Goal: Check status

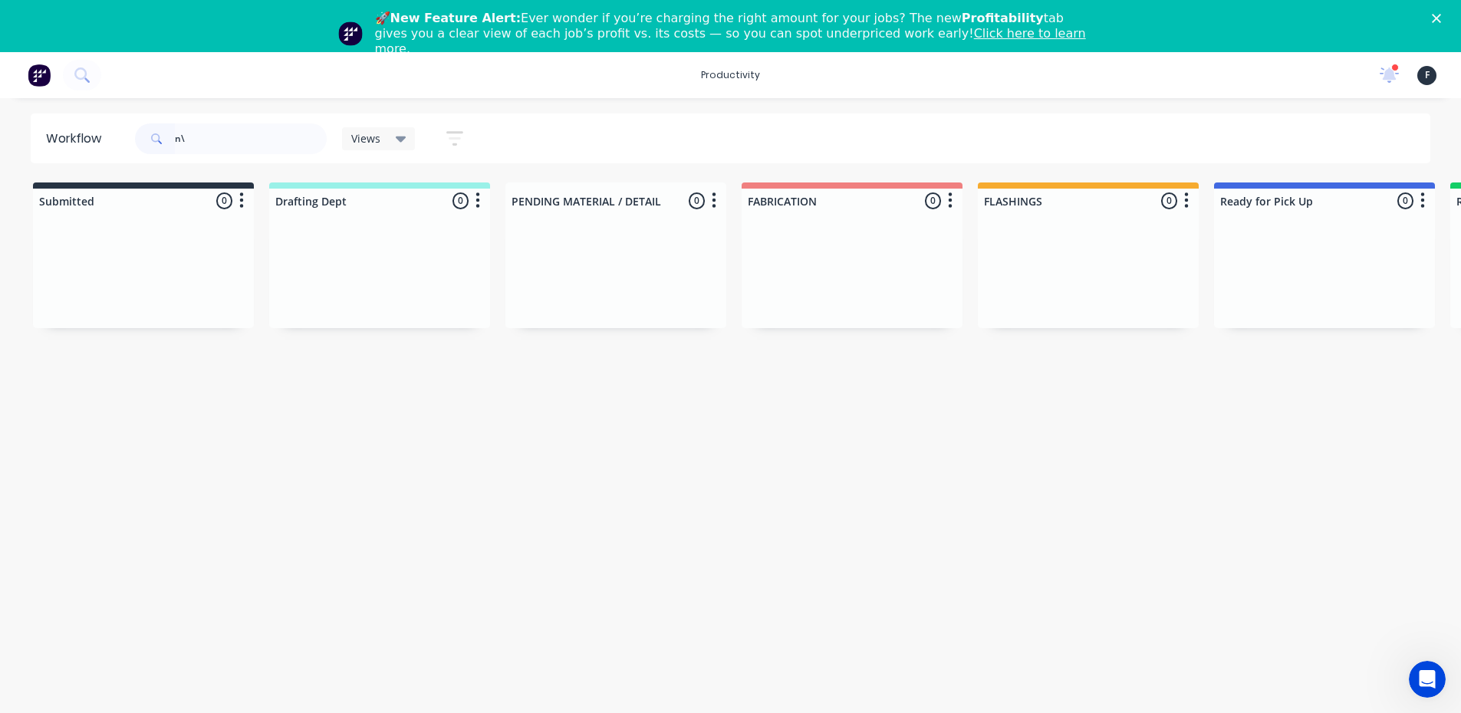
type input "n"
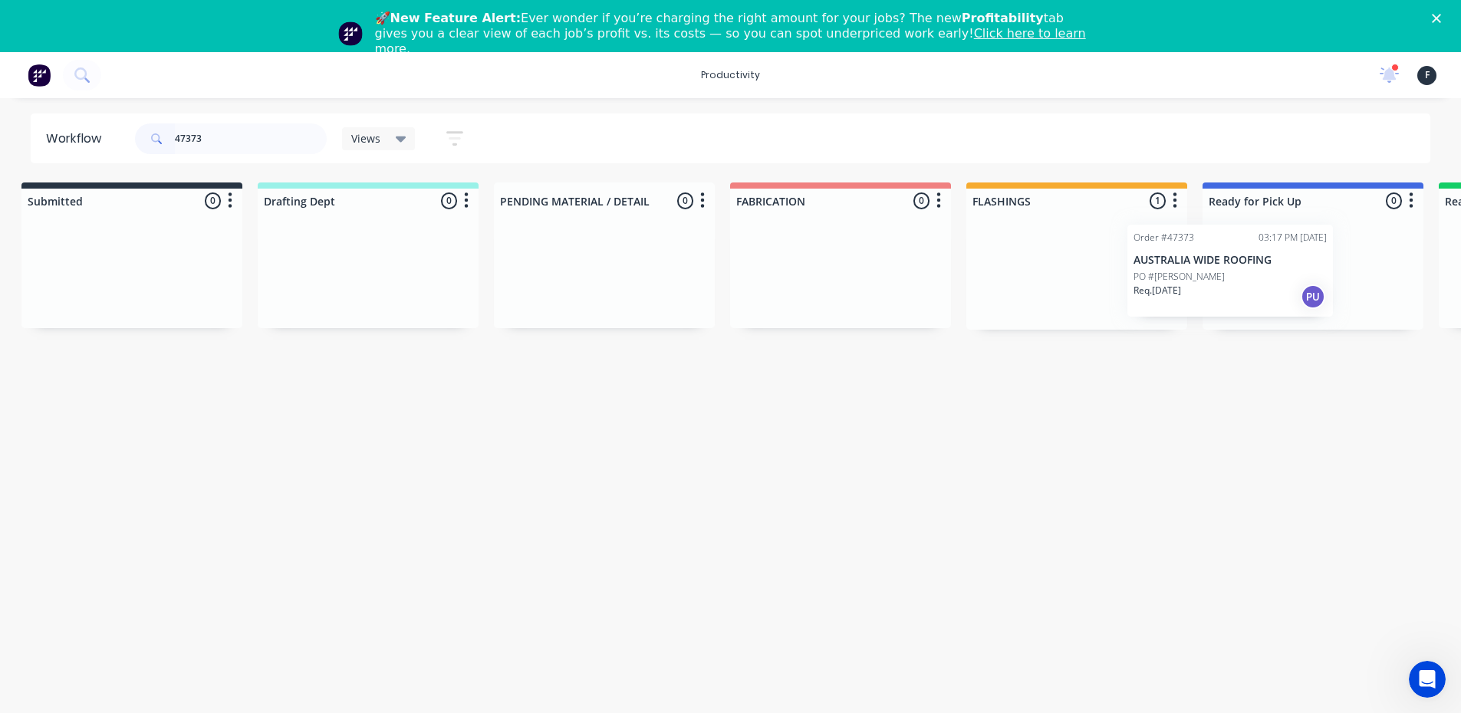
drag, startPoint x: 1116, startPoint y: 302, endPoint x: 1273, endPoint y: 301, distance: 157.2
click at [1273, 301] on div "Submitted 0 Sort By Created date Required date Order number Customer name Most …" at bounding box center [1255, 255] width 2557 height 147
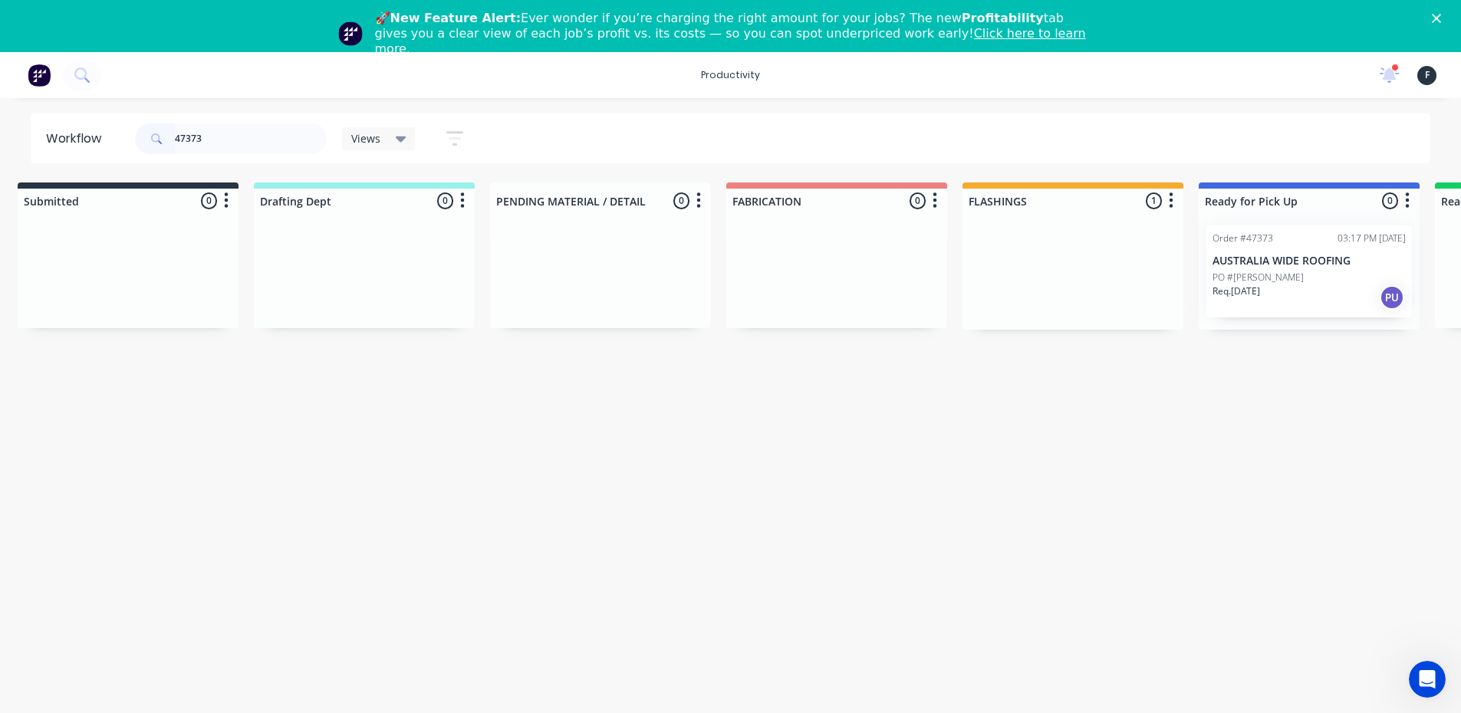
type input "47373"
click at [1276, 299] on div at bounding box center [1308, 271] width 221 height 117
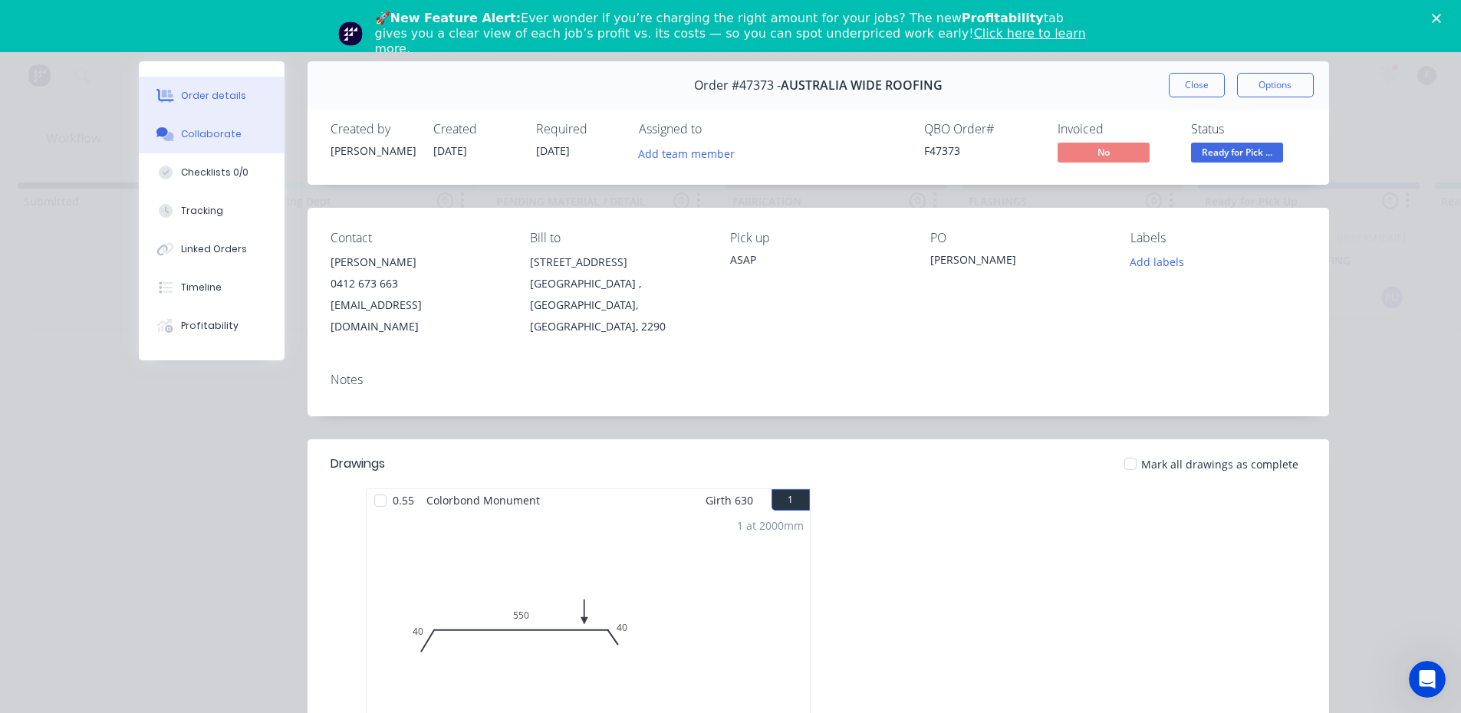
click at [156, 133] on icon at bounding box center [162, 131] width 12 height 9
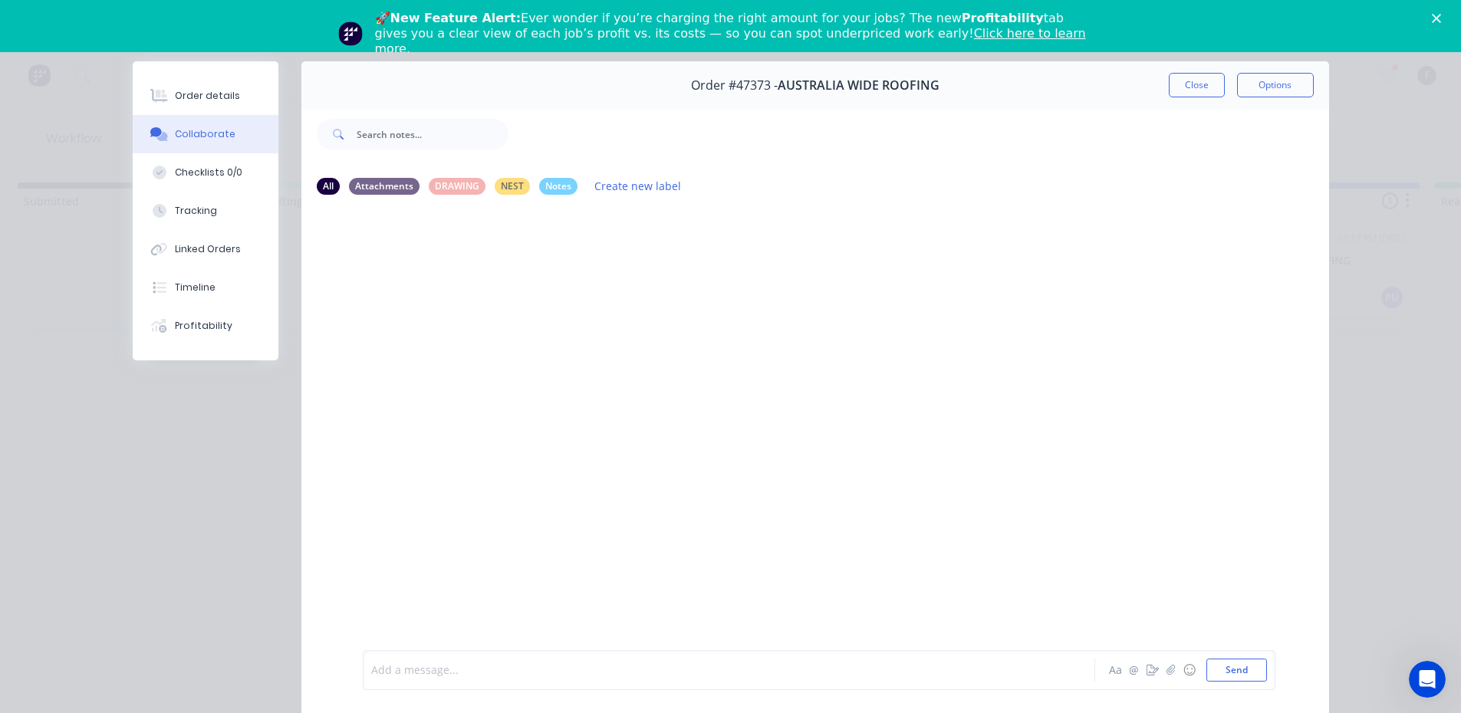
click at [416, 672] on div at bounding box center [707, 670] width 671 height 16
click at [1179, 84] on button "Close" at bounding box center [1197, 85] width 56 height 25
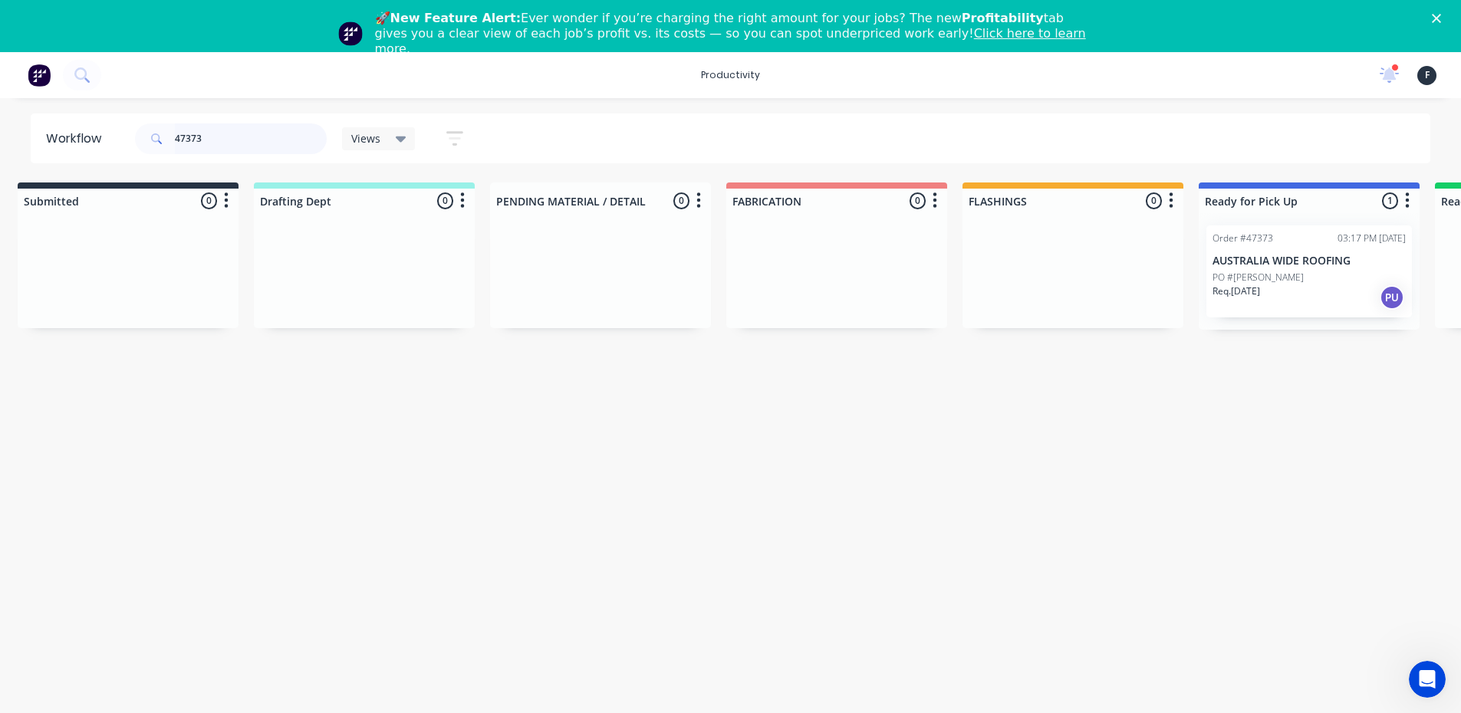
click at [248, 130] on input "47373" at bounding box center [251, 138] width 152 height 31
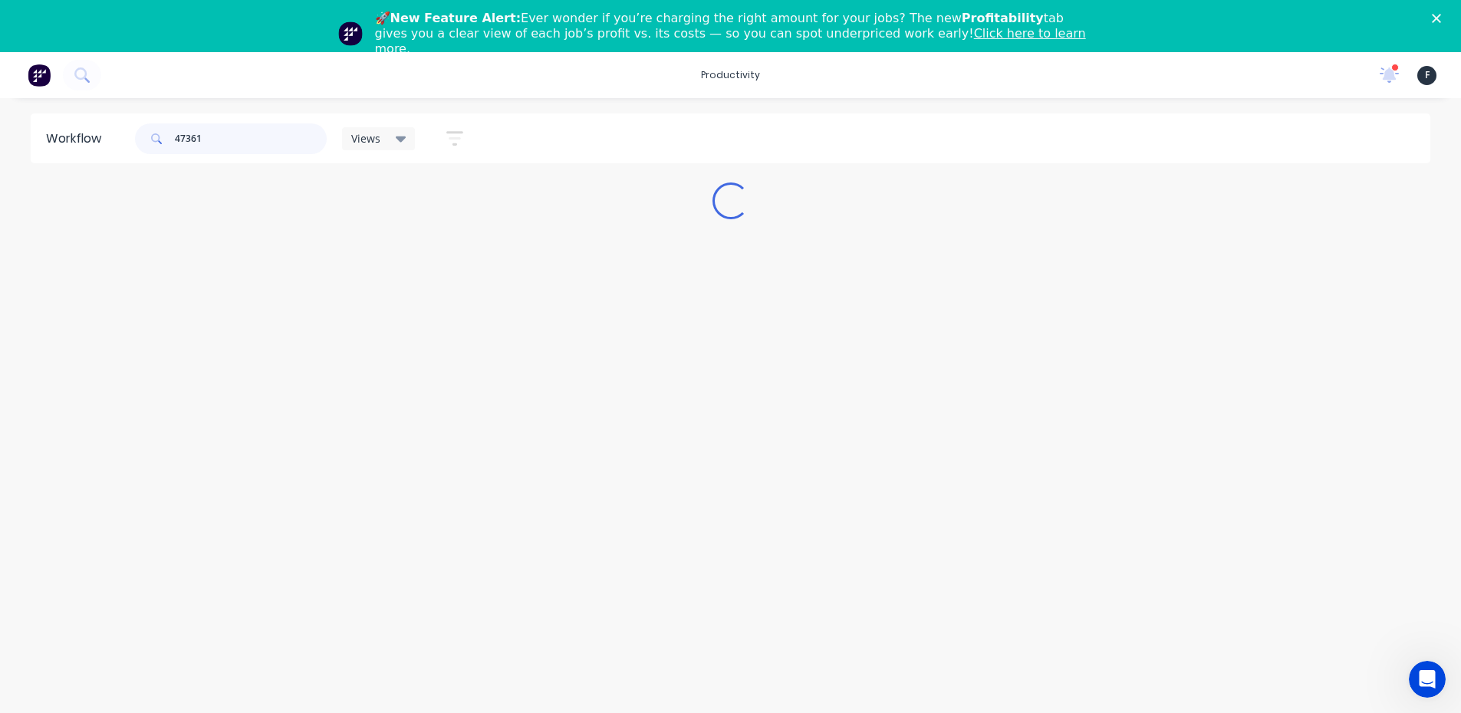
scroll to position [0, 0]
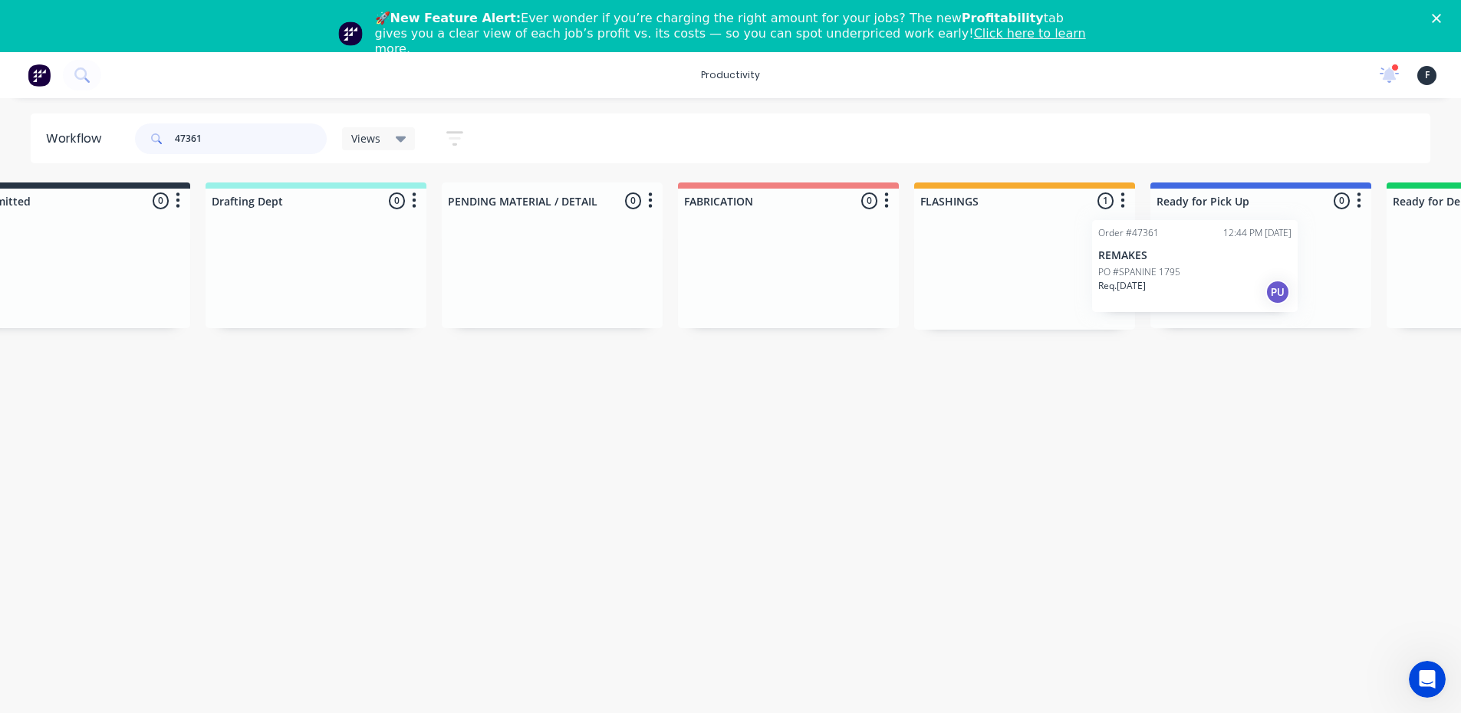
drag, startPoint x: 1025, startPoint y: 294, endPoint x: 1165, endPoint y: 284, distance: 139.9
click at [1165, 284] on div "Submitted 0 Sort By Created date Required date Order number Customer name Most …" at bounding box center [1203, 255] width 2557 height 147
type input "47361"
click at [1194, 283] on div at bounding box center [1256, 271] width 221 height 117
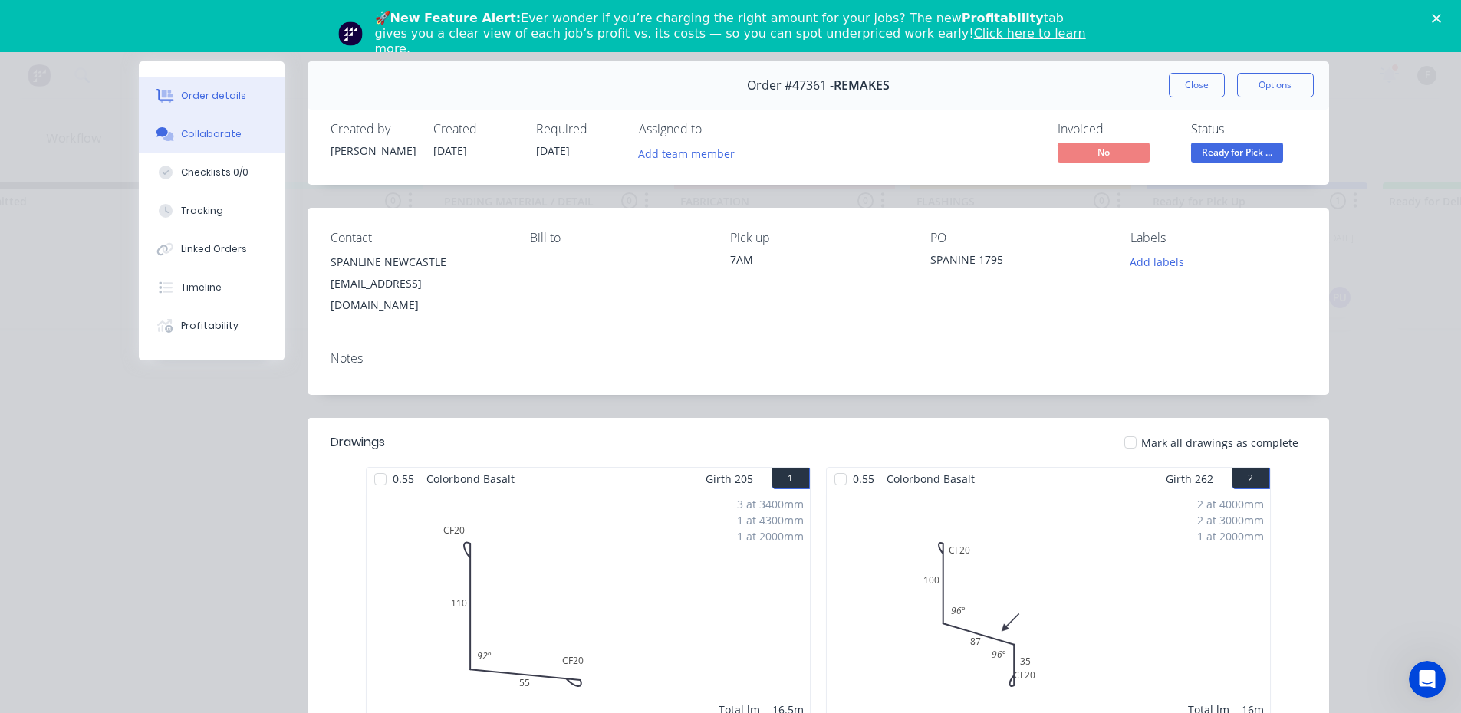
click at [174, 132] on button "Collaborate" at bounding box center [212, 134] width 146 height 38
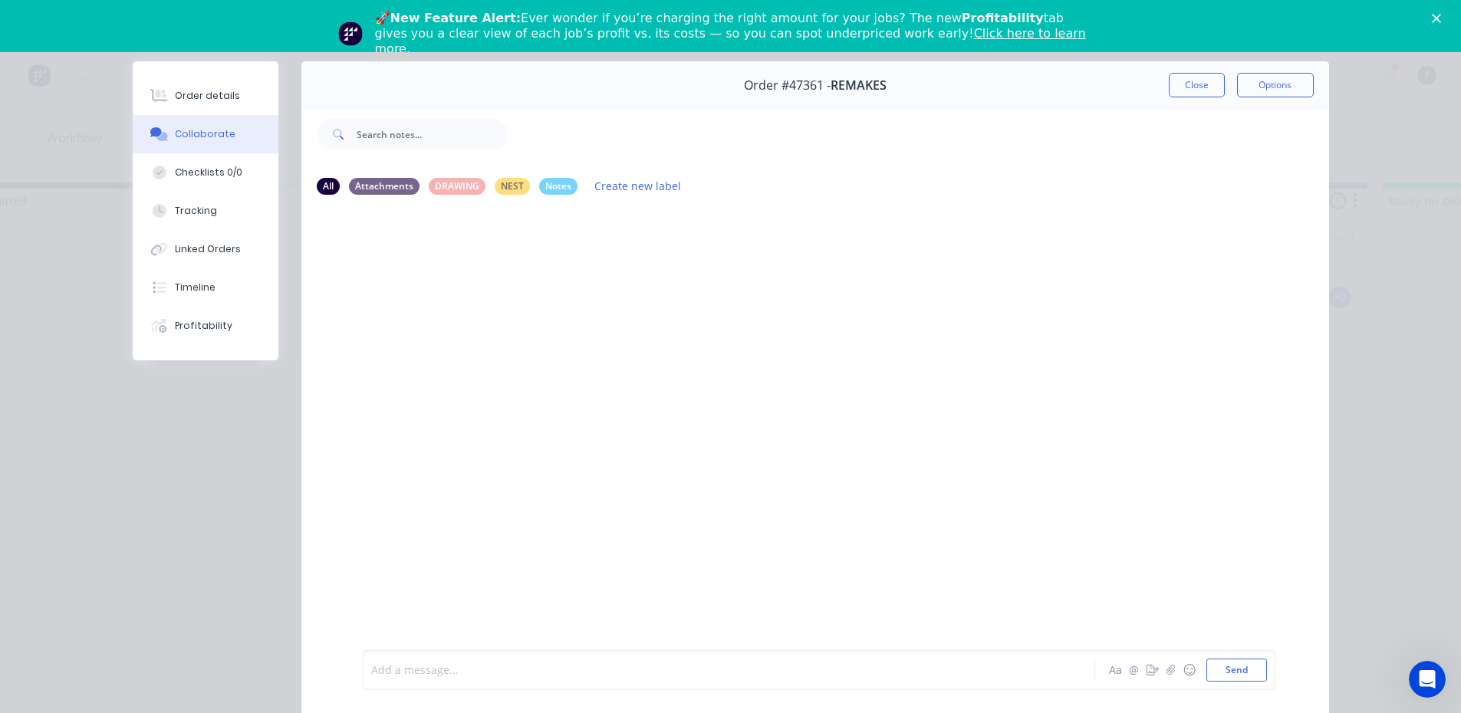
drag, startPoint x: 425, startPoint y: 672, endPoint x: 446, endPoint y: 657, distance: 26.4
click at [425, 672] on div at bounding box center [707, 670] width 671 height 16
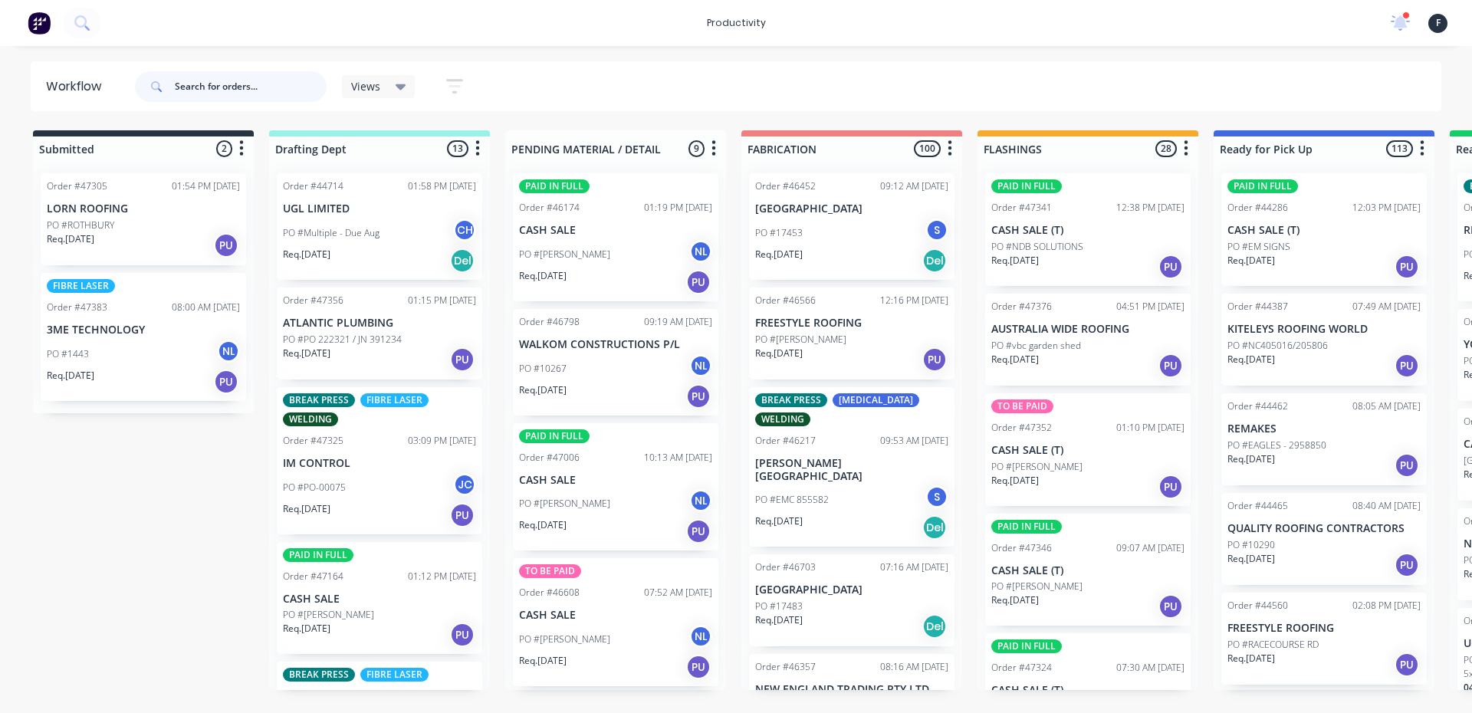
click at [246, 90] on input "text" at bounding box center [251, 86] width 152 height 31
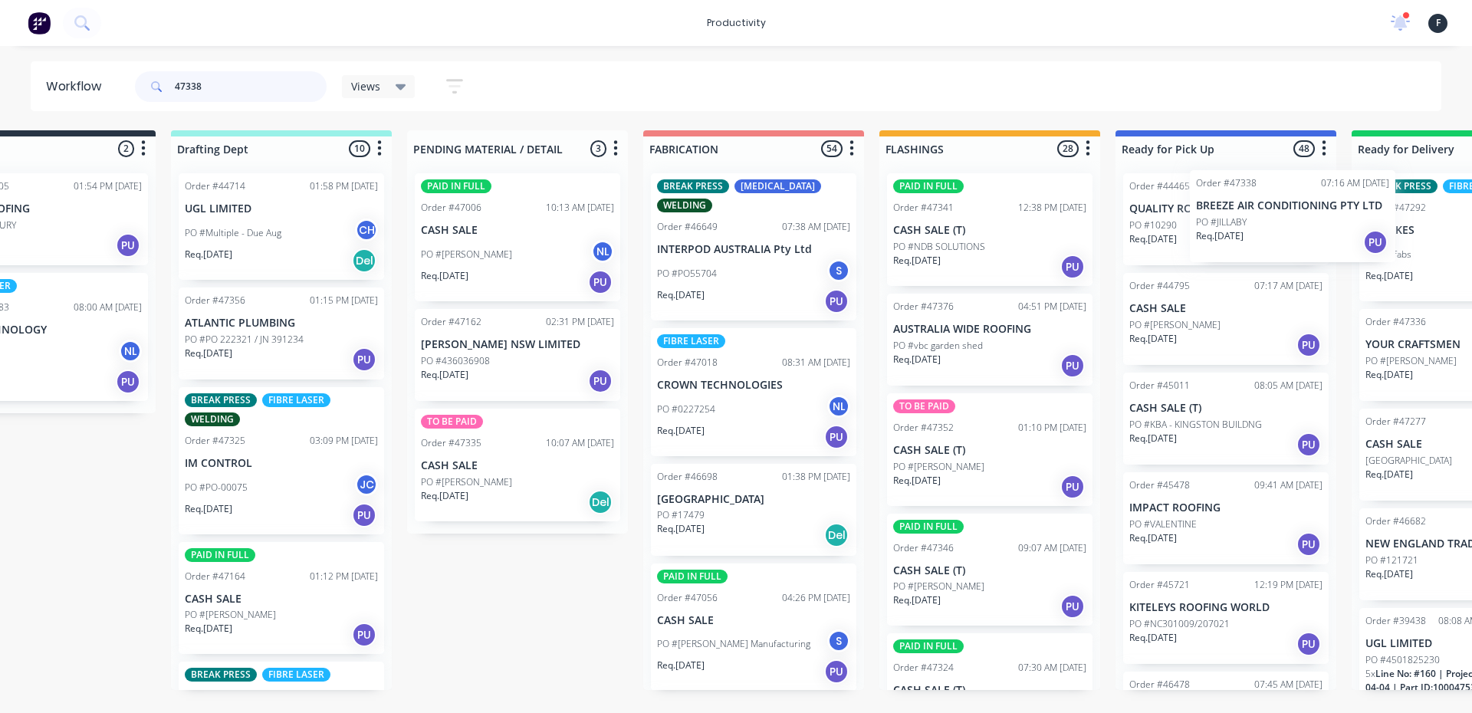
drag, startPoint x: 1093, startPoint y: 222, endPoint x: 1192, endPoint y: 212, distance: 100.1
click at [1304, 218] on div "Submitted 2 Sort By Created date Required date Order number Customer name Most …" at bounding box center [1168, 410] width 2557 height 560
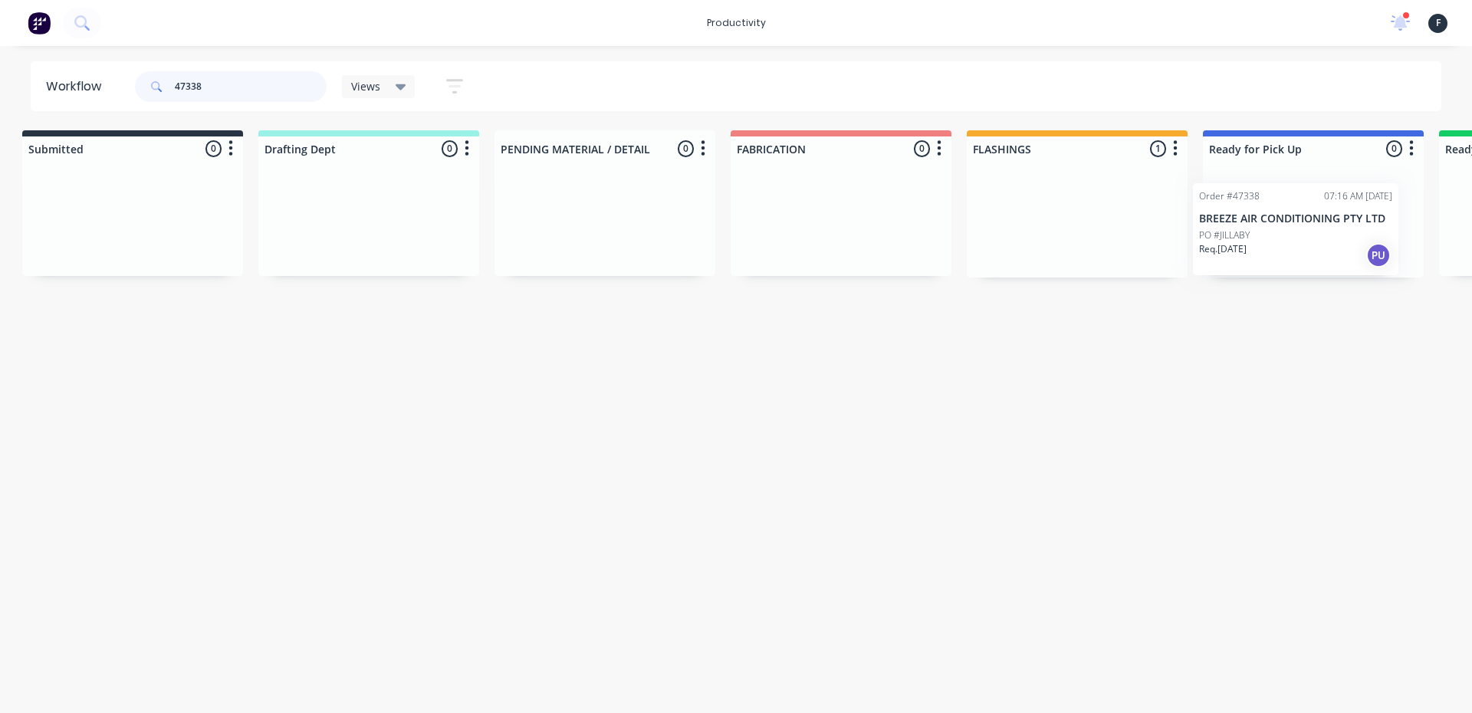
drag, startPoint x: 1139, startPoint y: 229, endPoint x: 1386, endPoint y: 238, distance: 247.8
click at [1386, 238] on div "Submitted 0 Sort By Created date Required date Order number Customer name Most …" at bounding box center [1256, 203] width 2557 height 147
type input "47338"
click at [1358, 227] on div "PO #JILLABY" at bounding box center [1310, 226] width 193 height 14
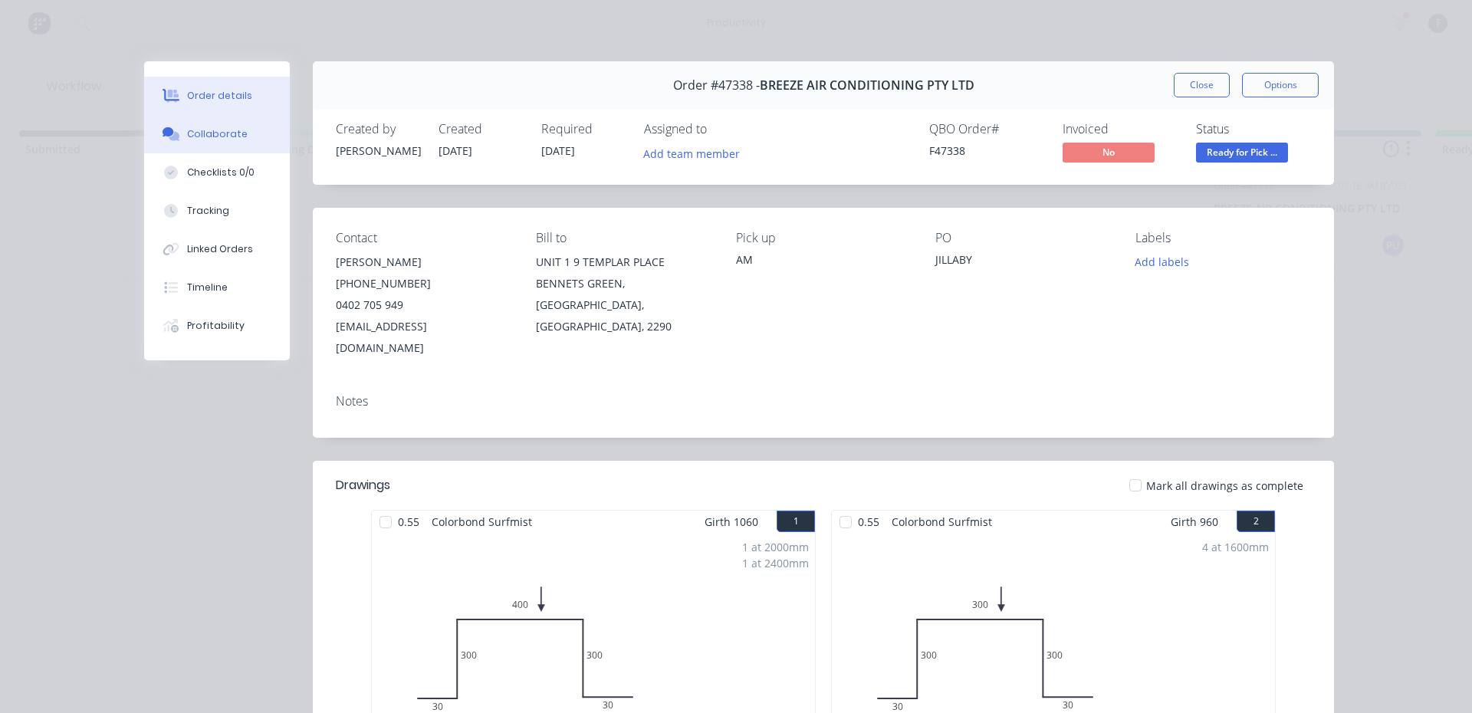
click at [241, 125] on button "Collaborate" at bounding box center [217, 134] width 146 height 38
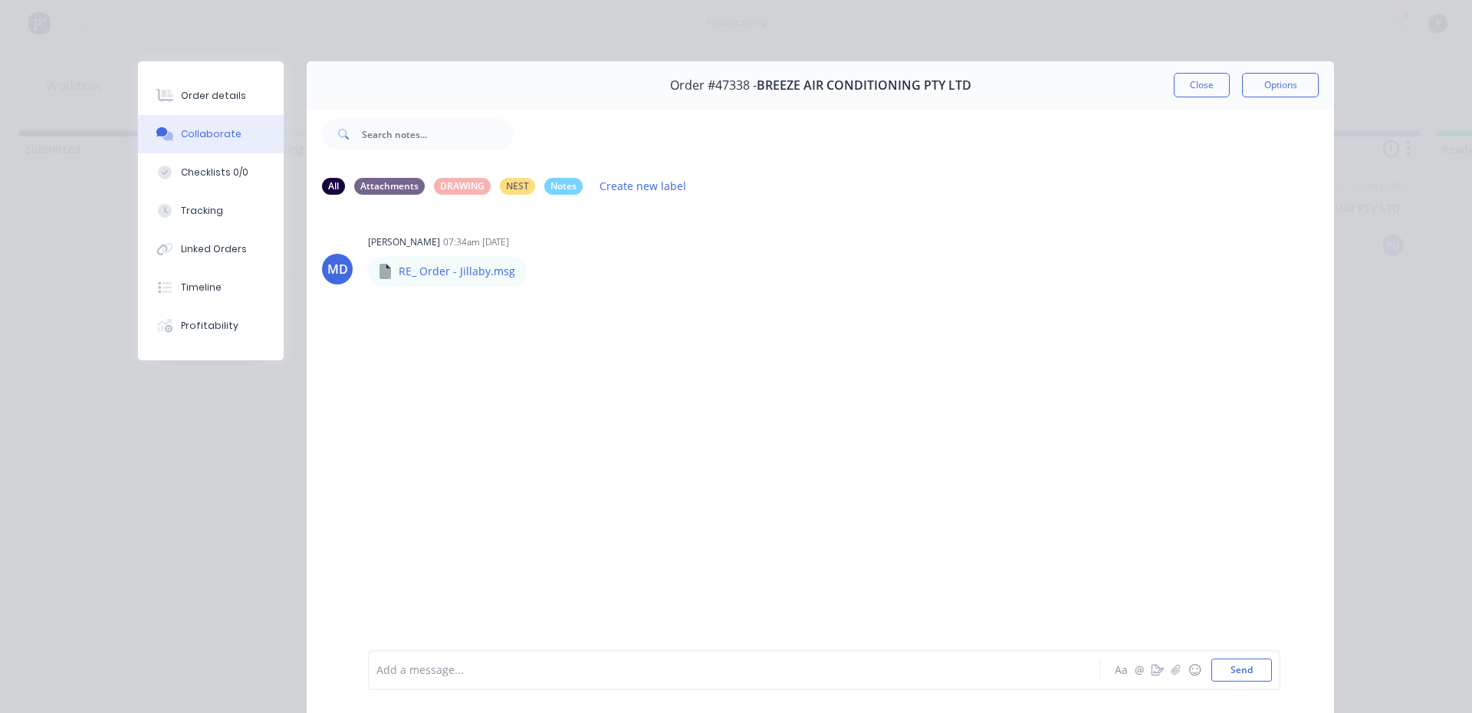
click at [597, 659] on div "Add a message..." at bounding box center [712, 670] width 672 height 23
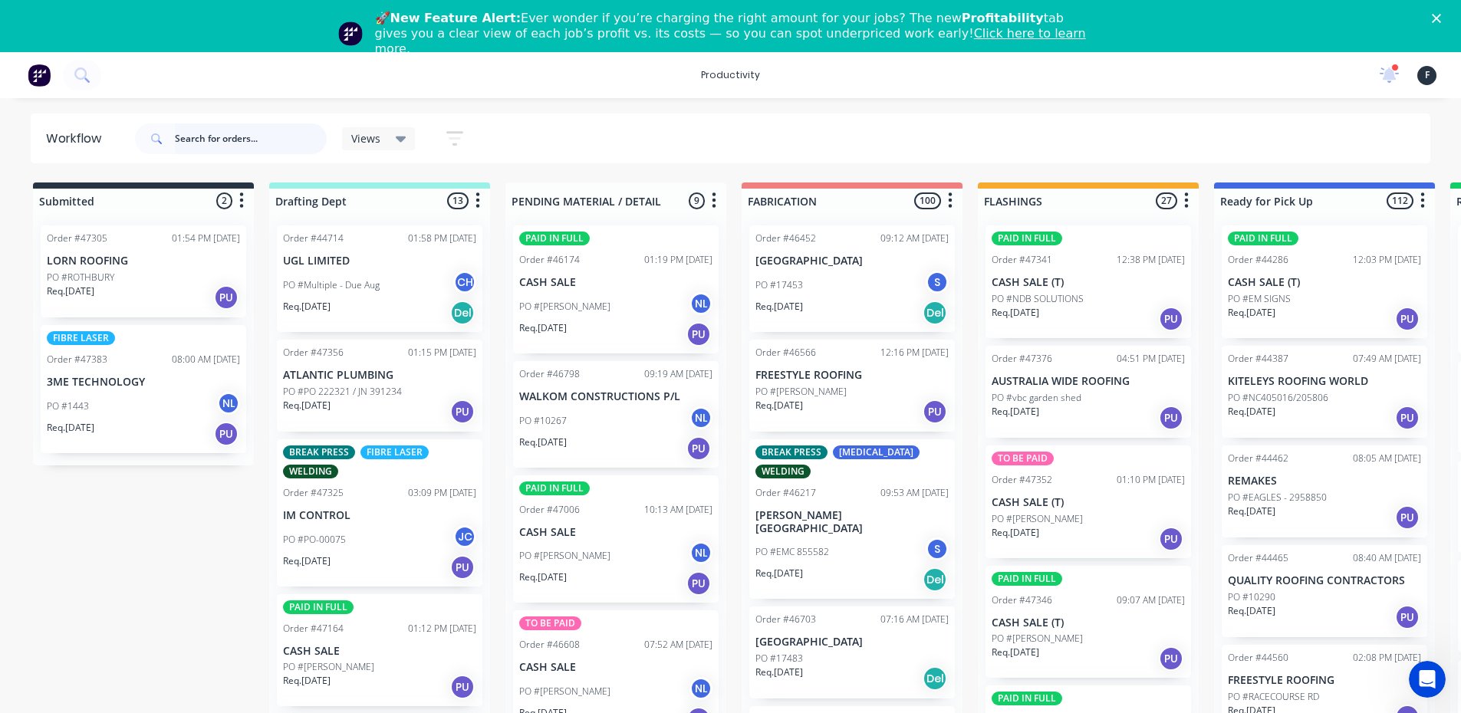
drag, startPoint x: 245, startPoint y: 133, endPoint x: 263, endPoint y: 125, distance: 19.9
click at [242, 133] on input "text" at bounding box center [251, 138] width 152 height 31
type input "47379"
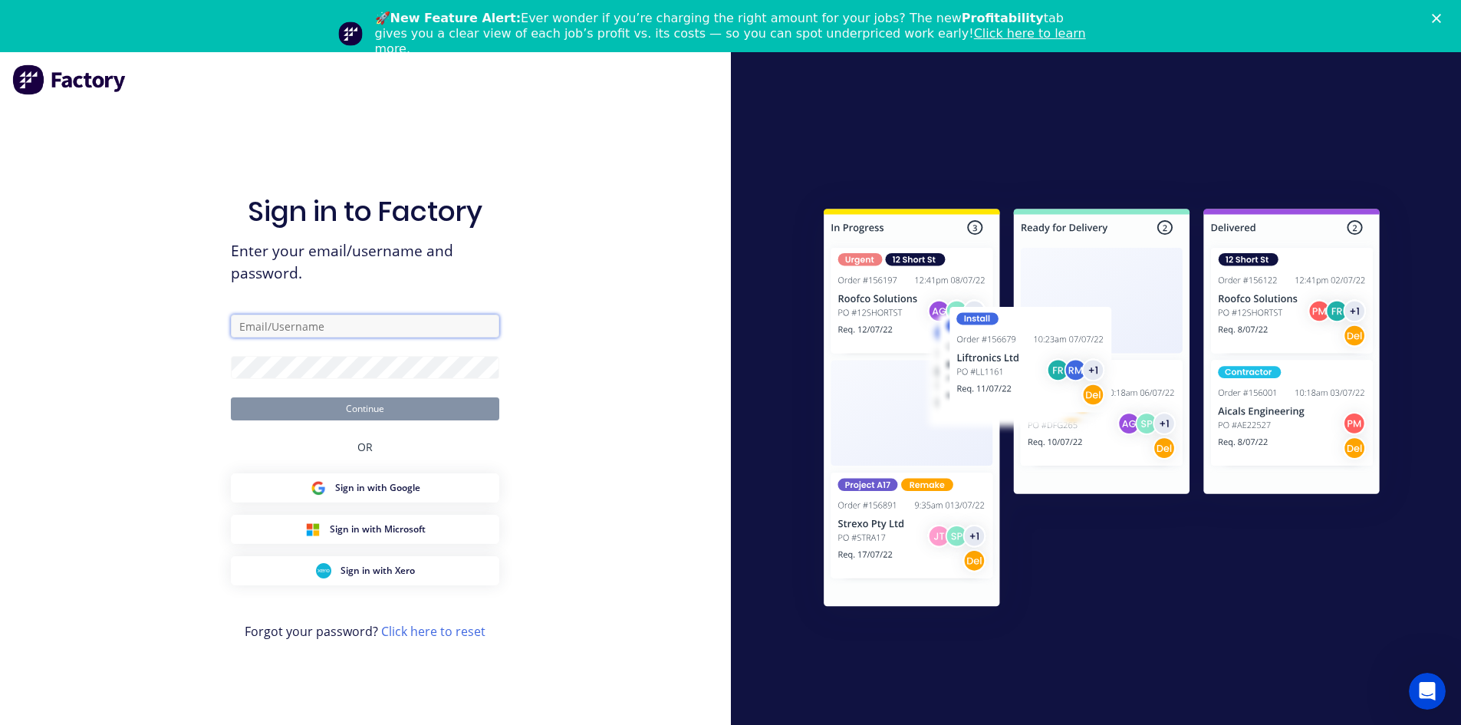
type input "[EMAIL_ADDRESS][DOMAIN_NAME]"
click at [374, 408] on button "Continue" at bounding box center [365, 408] width 268 height 23
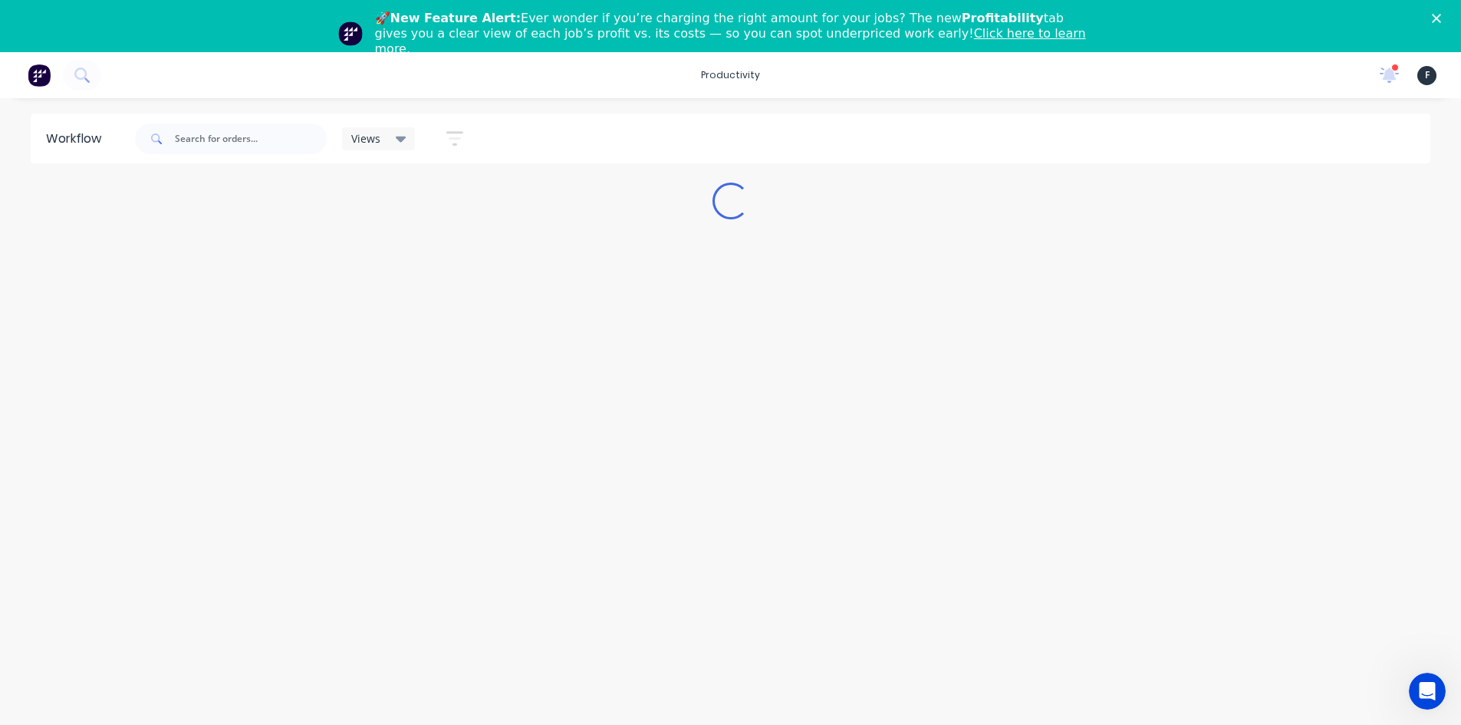
click at [1441, 15] on polygon "Close" at bounding box center [1436, 18] width 9 height 9
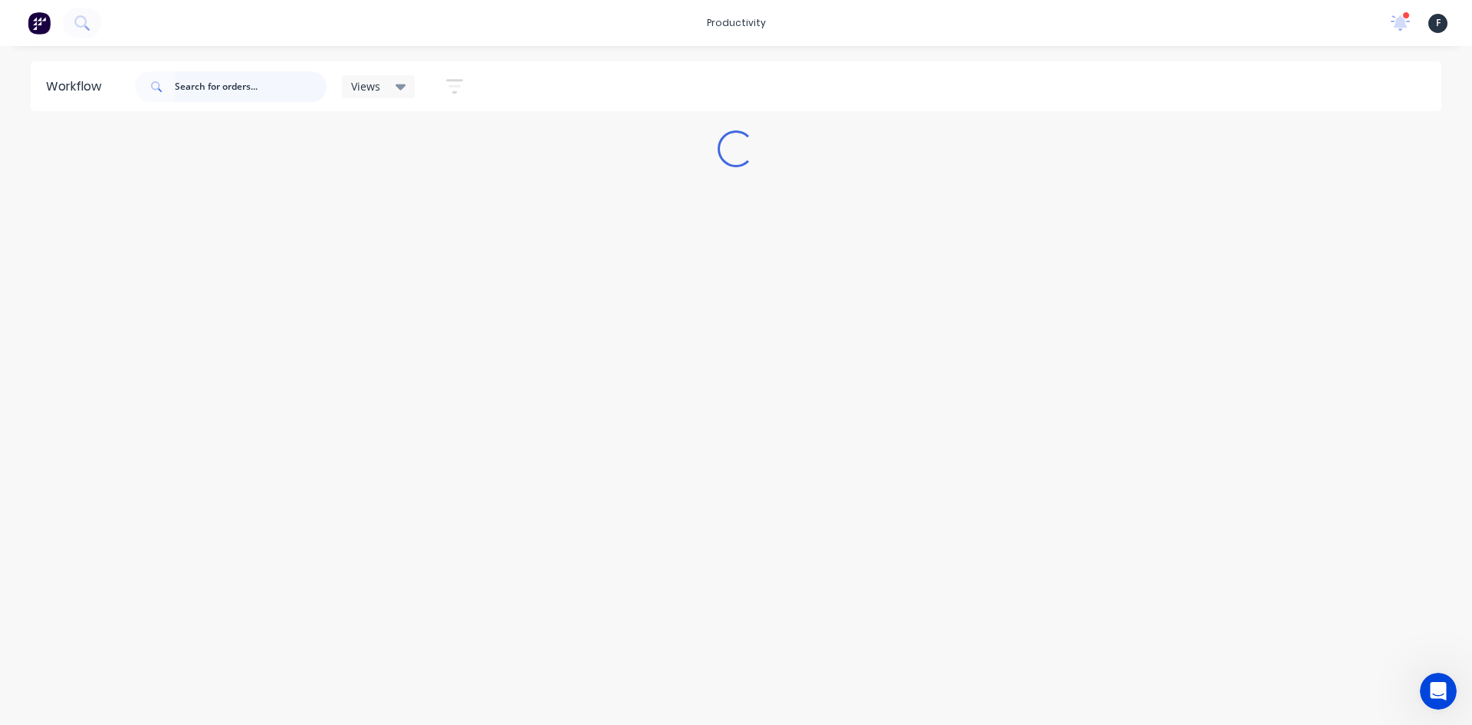
click at [257, 87] on input "text" at bounding box center [251, 86] width 152 height 31
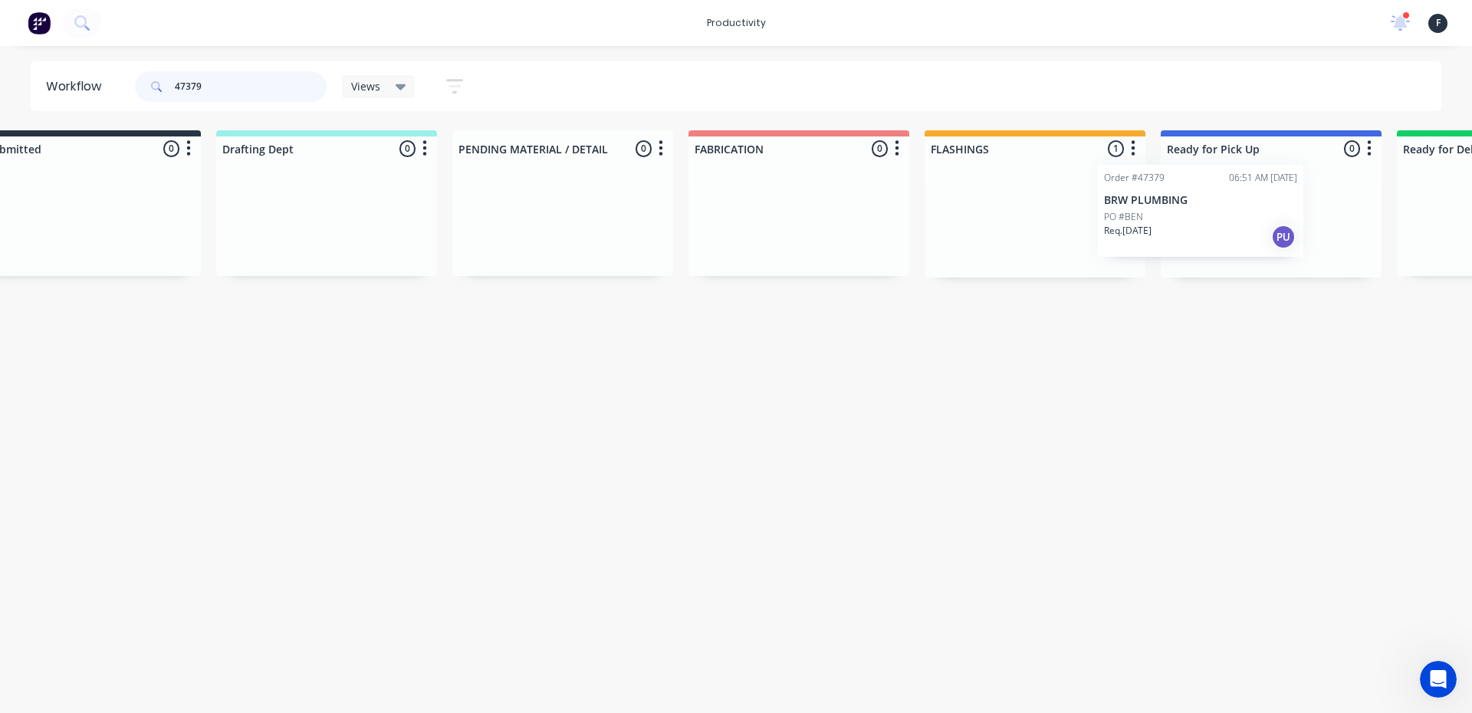
scroll to position [0, 81]
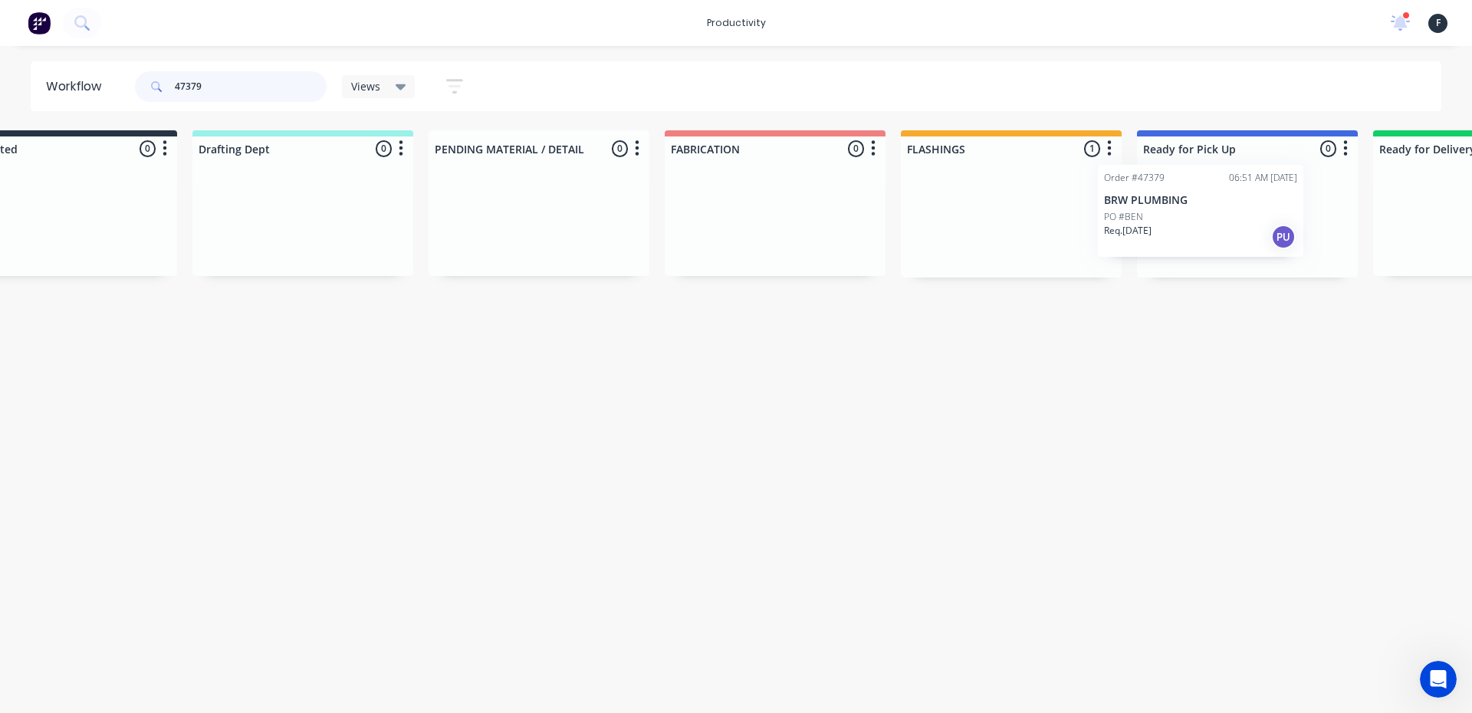
drag, startPoint x: 1008, startPoint y: 244, endPoint x: 1138, endPoint y: 232, distance: 130.1
click at [1138, 232] on div "Submitted 0 Sort By Created date Required date Order number Customer name Most …" at bounding box center [1190, 203] width 2557 height 147
type input "47379"
click at [1156, 227] on div at bounding box center [1243, 219] width 221 height 117
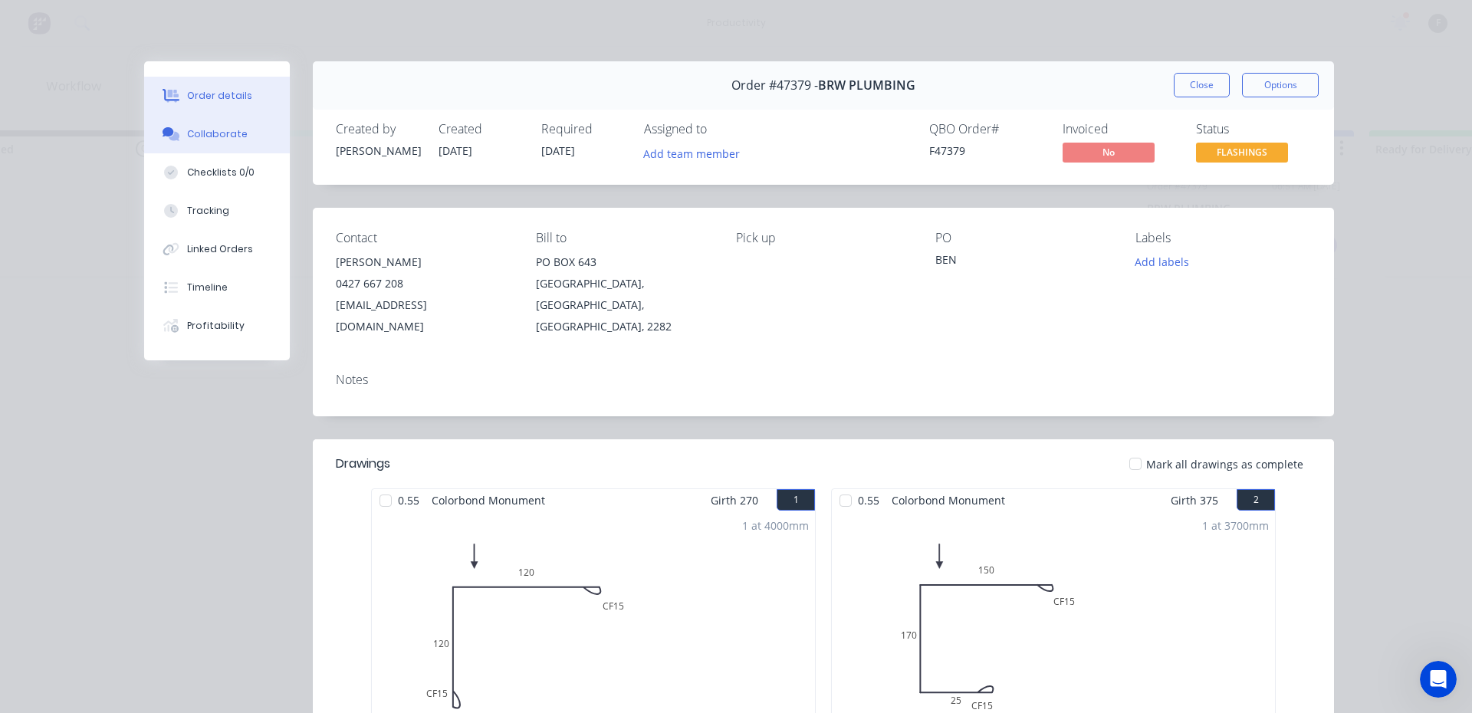
click at [219, 140] on div "Collaborate" at bounding box center [217, 134] width 61 height 14
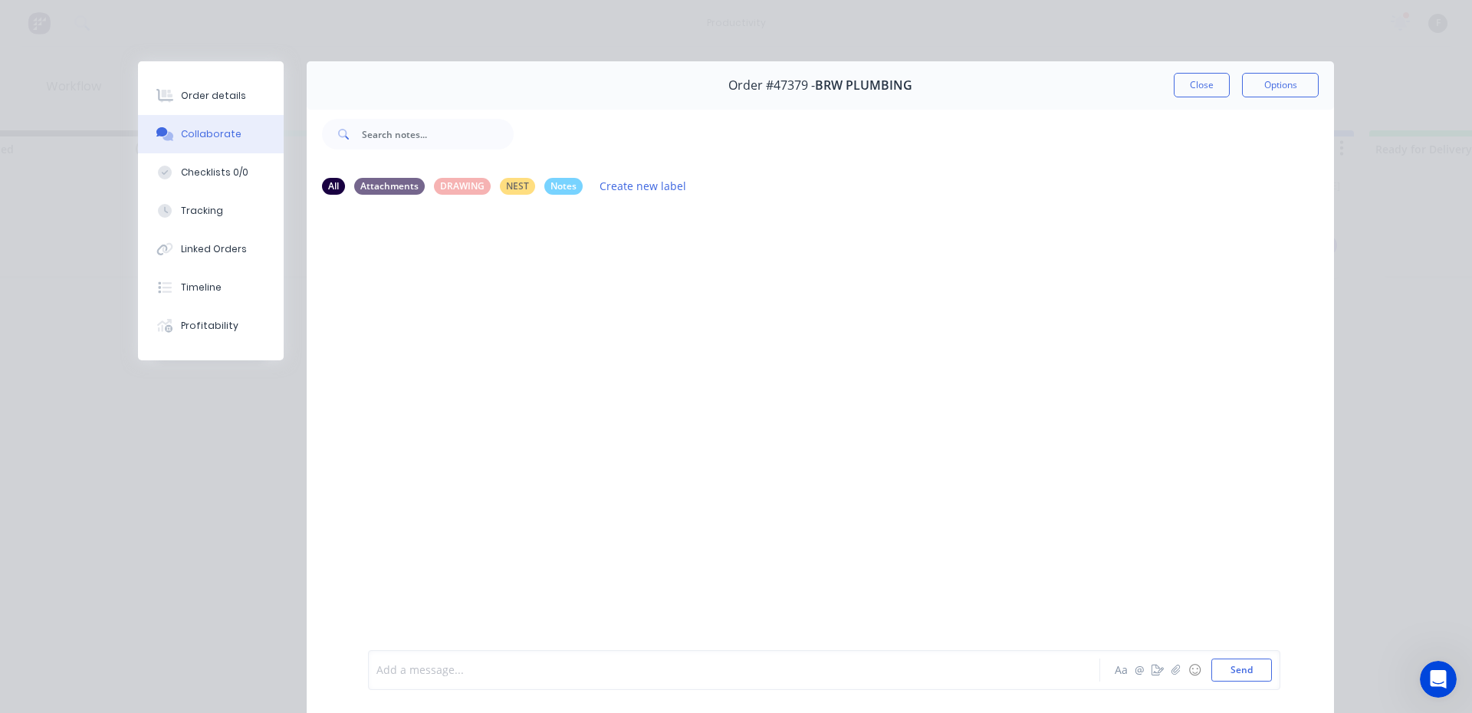
drag, startPoint x: 419, startPoint y: 663, endPoint x: 436, endPoint y: 636, distance: 32.1
click at [419, 662] on div at bounding box center [712, 670] width 671 height 16
